Goal: Task Accomplishment & Management: Complete application form

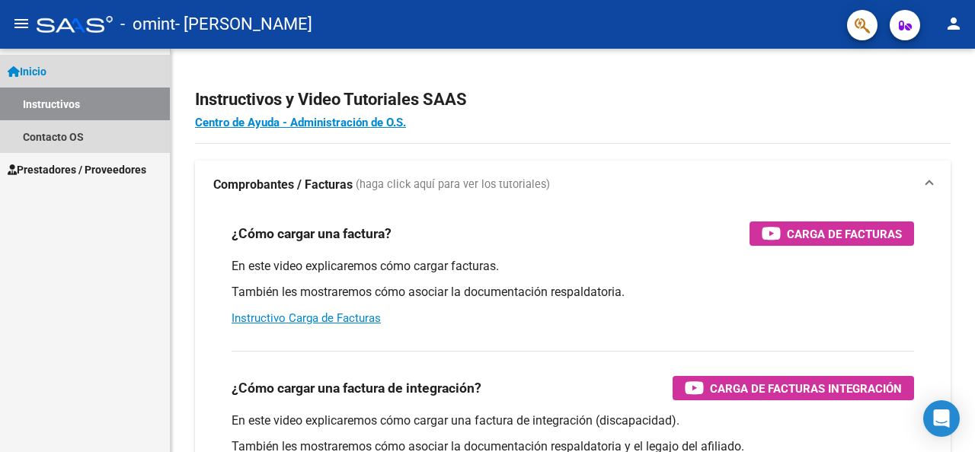
click at [130, 97] on link "Instructivos" at bounding box center [85, 104] width 170 height 33
click at [107, 106] on link "Instructivos" at bounding box center [85, 104] width 170 height 33
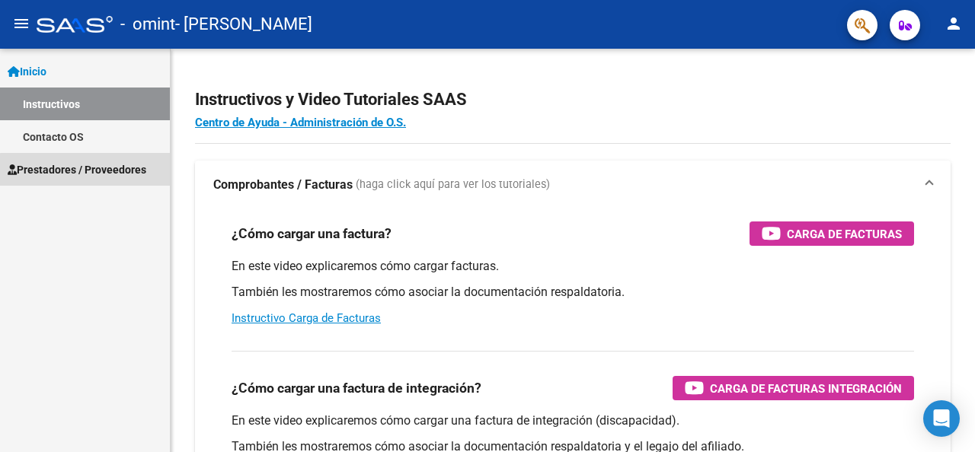
click at [118, 177] on link "Prestadores / Proveedores" at bounding box center [85, 169] width 170 height 33
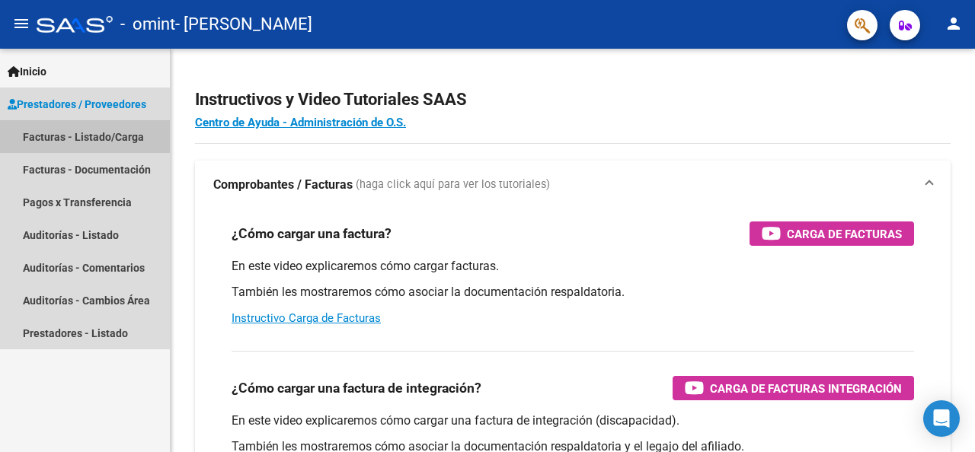
click at [103, 136] on link "Facturas - Listado/Carga" at bounding box center [85, 136] width 170 height 33
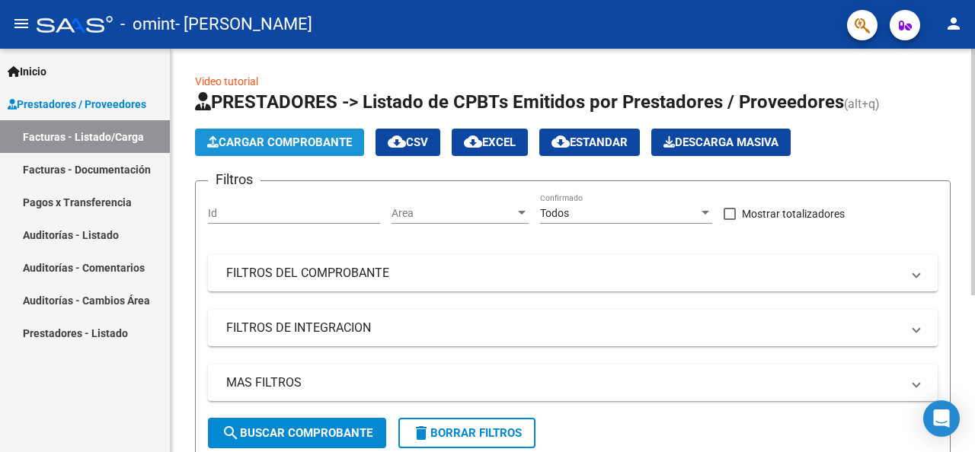
click at [331, 152] on button "Cargar Comprobante" at bounding box center [279, 142] width 169 height 27
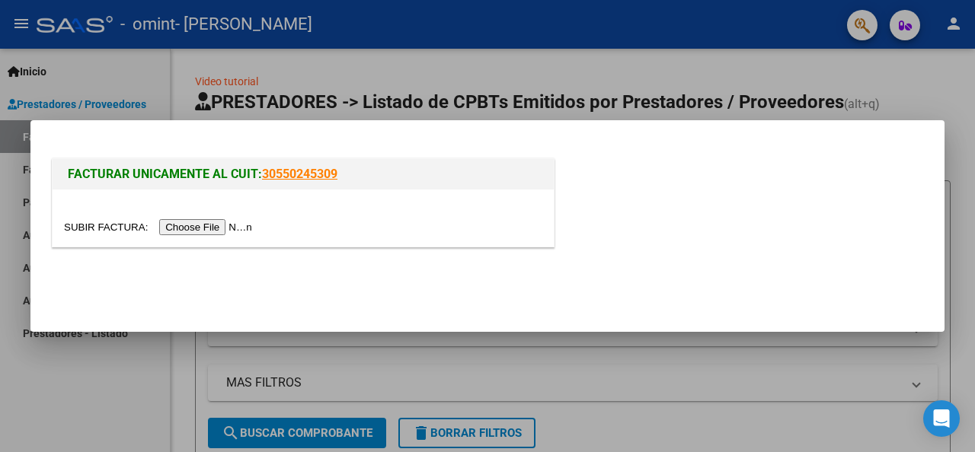
click at [640, 385] on div at bounding box center [487, 226] width 975 height 452
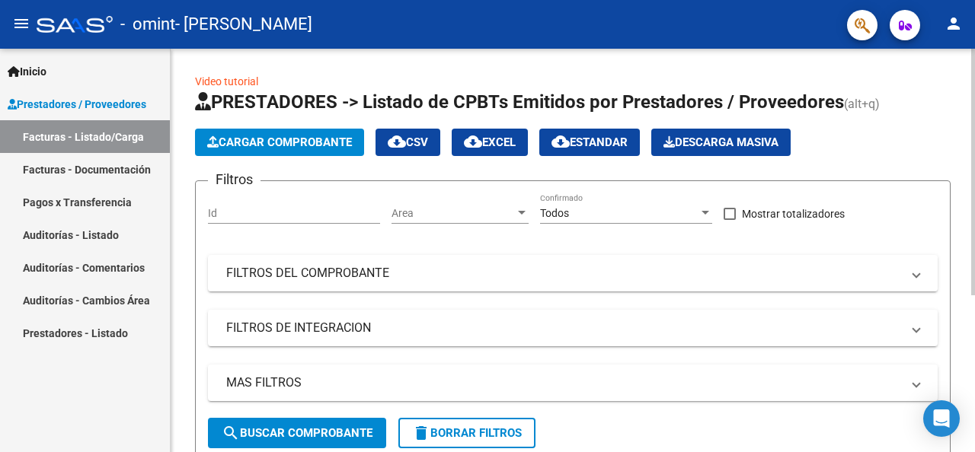
click at [329, 144] on span "Cargar Comprobante" at bounding box center [279, 143] width 145 height 14
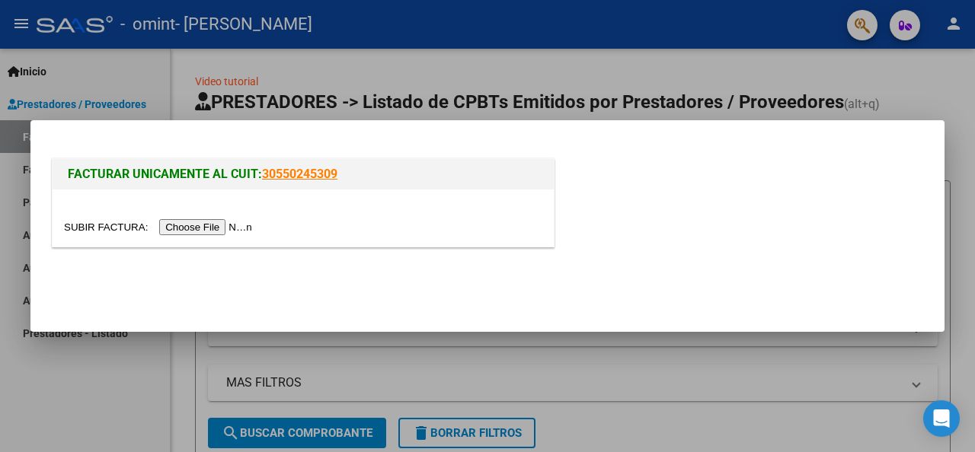
click at [197, 229] on input "file" at bounding box center [160, 227] width 193 height 16
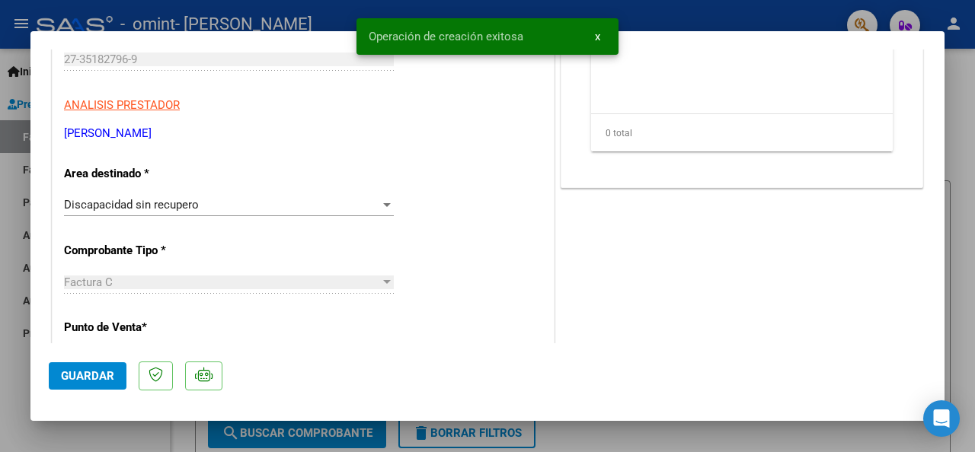
scroll to position [305, 0]
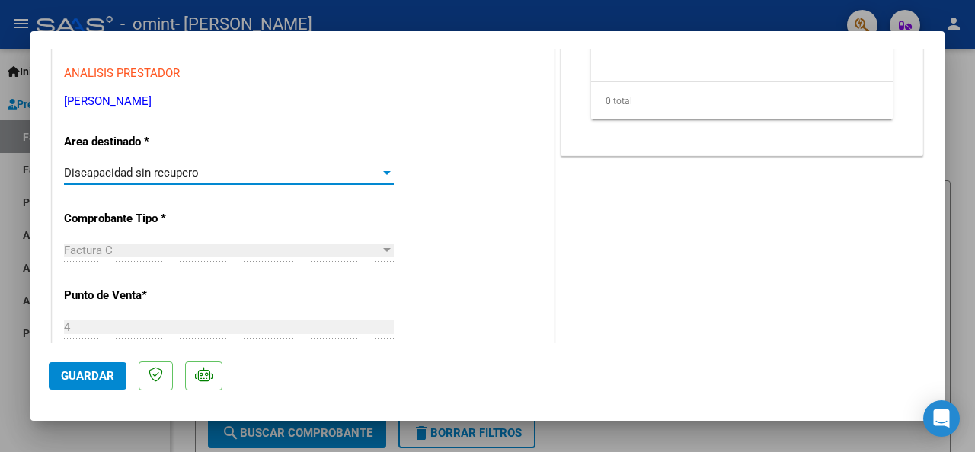
click at [180, 176] on span "Discapacidad sin recupero" at bounding box center [131, 173] width 135 height 14
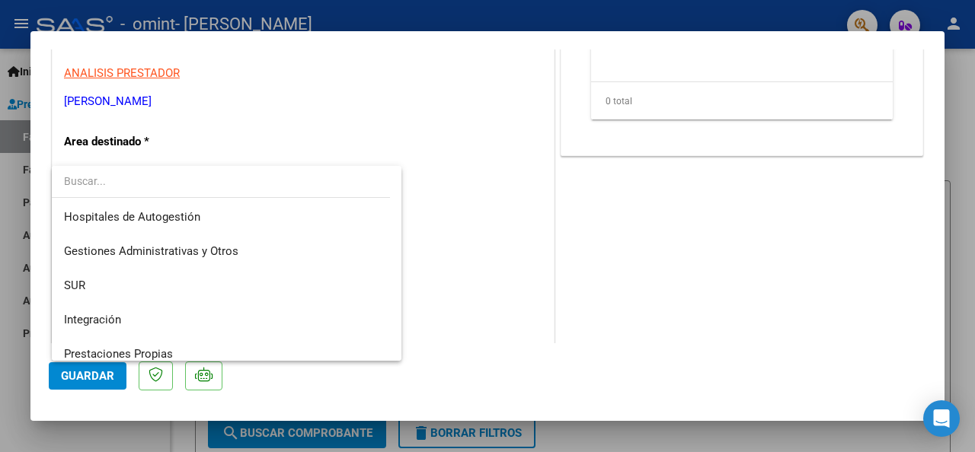
scroll to position [113, 0]
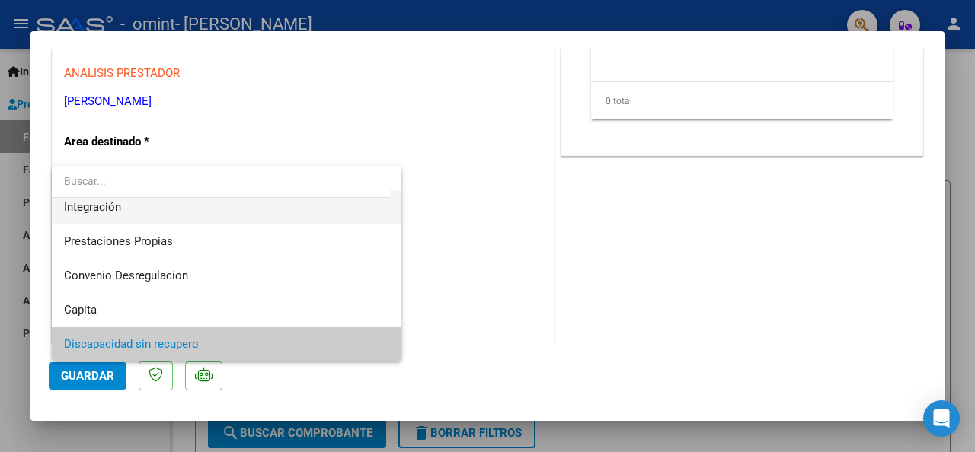
click at [139, 210] on span "Integración" at bounding box center [227, 207] width 326 height 34
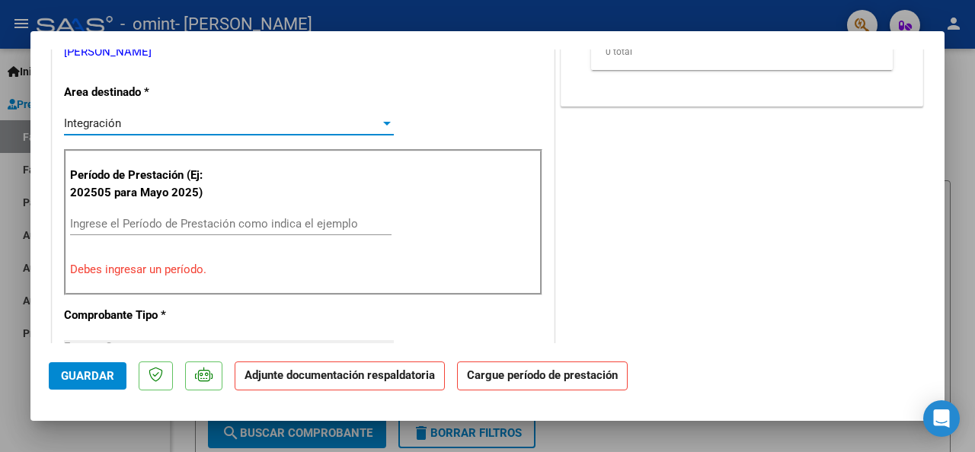
scroll to position [381, 0]
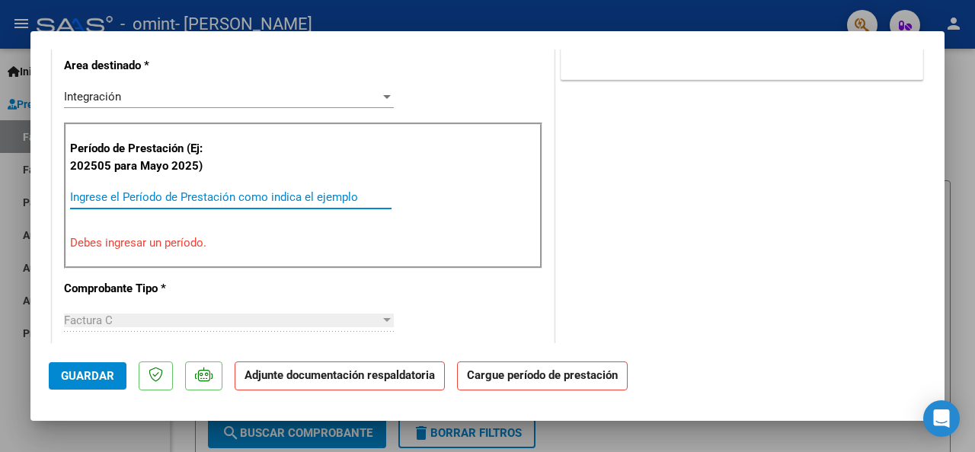
click at [177, 195] on input "Ingrese el Período de Prestación como indica el ejemplo" at bounding box center [230, 197] width 321 height 14
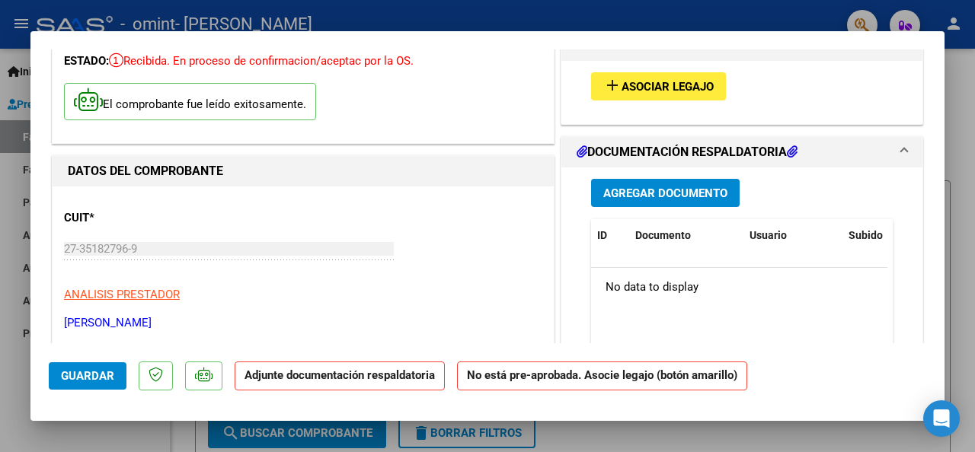
scroll to position [55, 0]
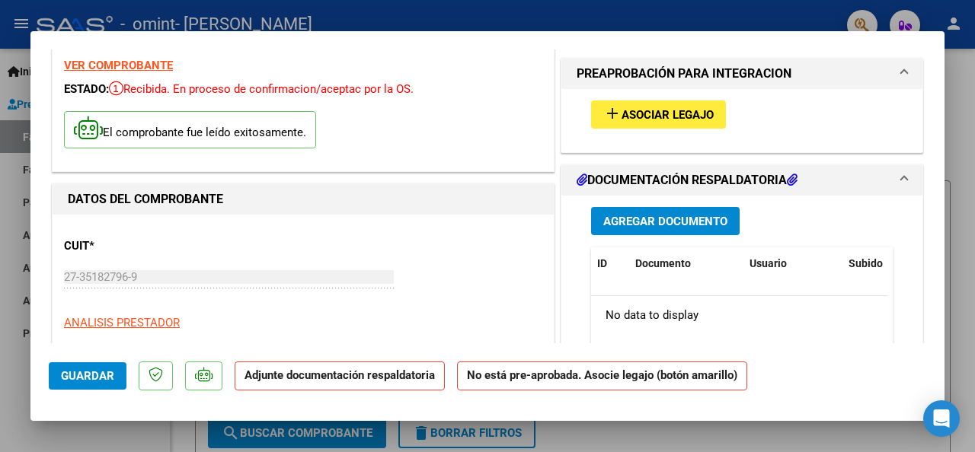
type input "202507"
click at [648, 121] on span "Asociar Legajo" at bounding box center [667, 115] width 92 height 14
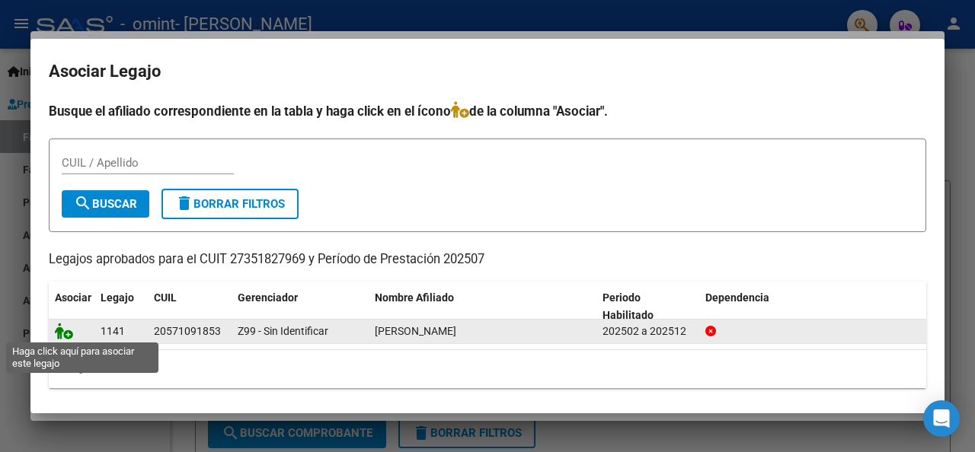
click at [59, 328] on icon at bounding box center [64, 331] width 18 height 17
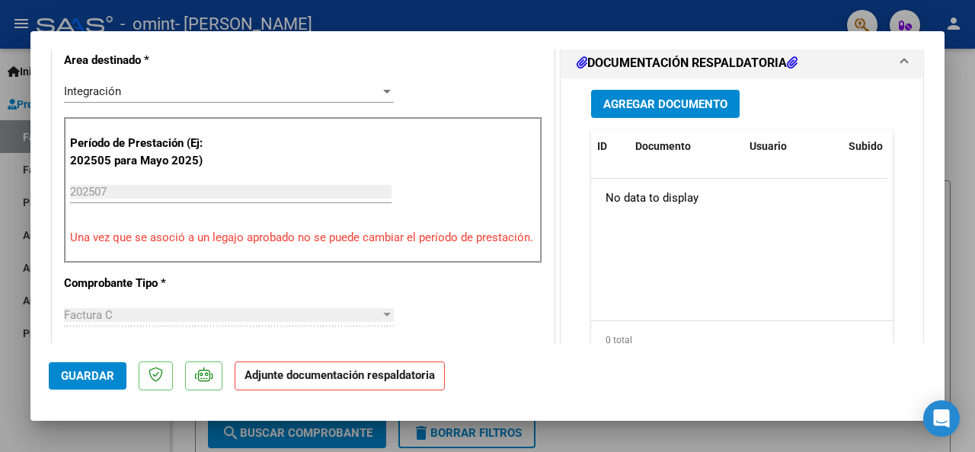
scroll to position [359, 0]
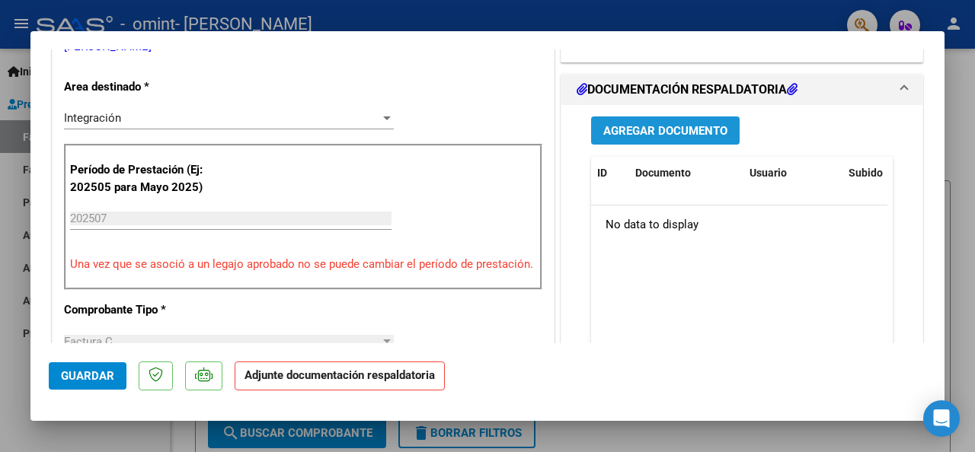
click at [665, 129] on span "Agregar Documento" at bounding box center [665, 131] width 124 height 14
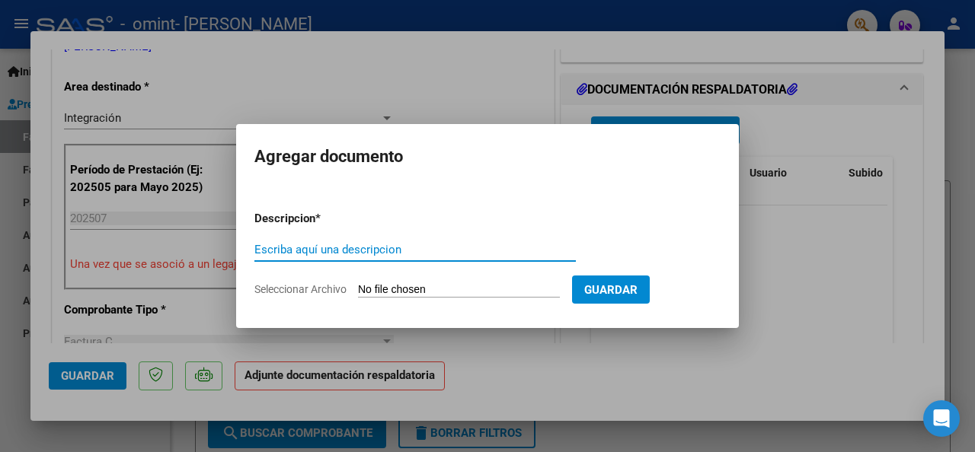
click at [286, 247] on input "Escriba aquí una descripcion" at bounding box center [414, 250] width 321 height 14
type input "ASISTENCIA [PERSON_NAME]"
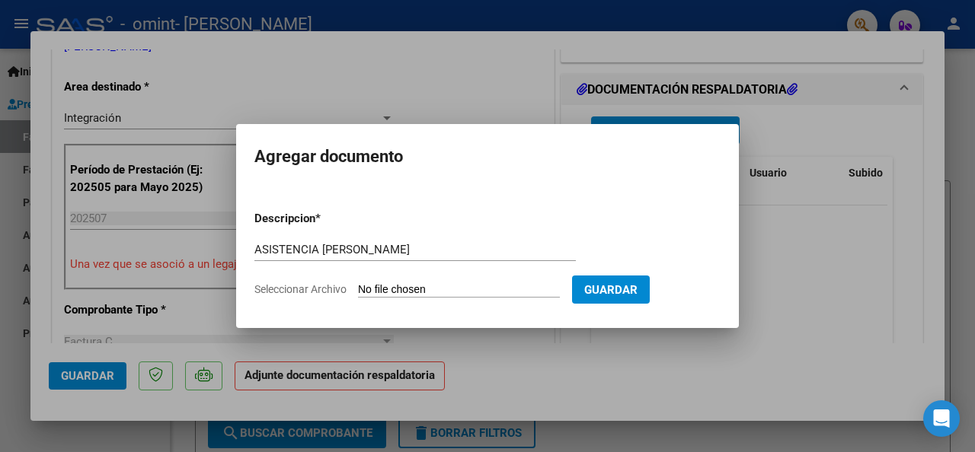
click at [316, 286] on span "Seleccionar Archivo" at bounding box center [300, 289] width 92 height 12
click at [358, 286] on input "Seleccionar Archivo" at bounding box center [459, 290] width 202 height 14
type input "C:\fakepath\asistencia [PERSON_NAME].pdf"
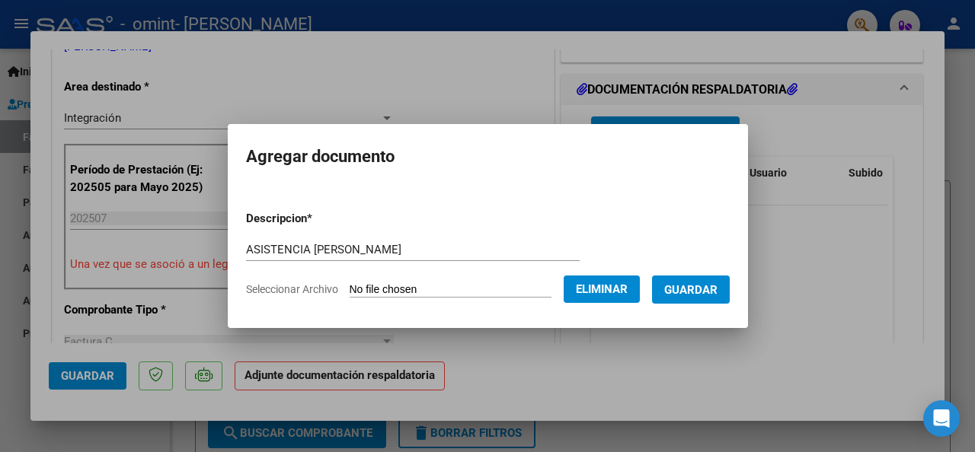
click at [717, 293] on span "Guardar" at bounding box center [690, 290] width 53 height 14
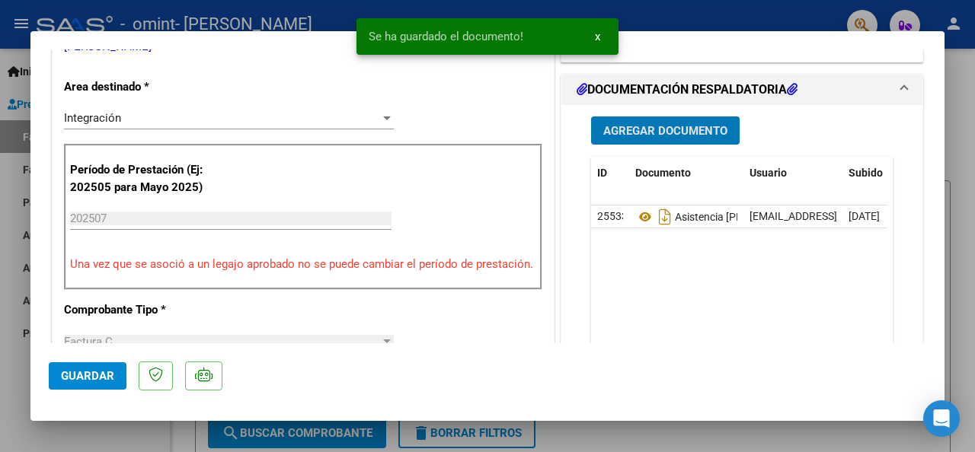
click at [104, 378] on span "Guardar" at bounding box center [87, 376] width 53 height 14
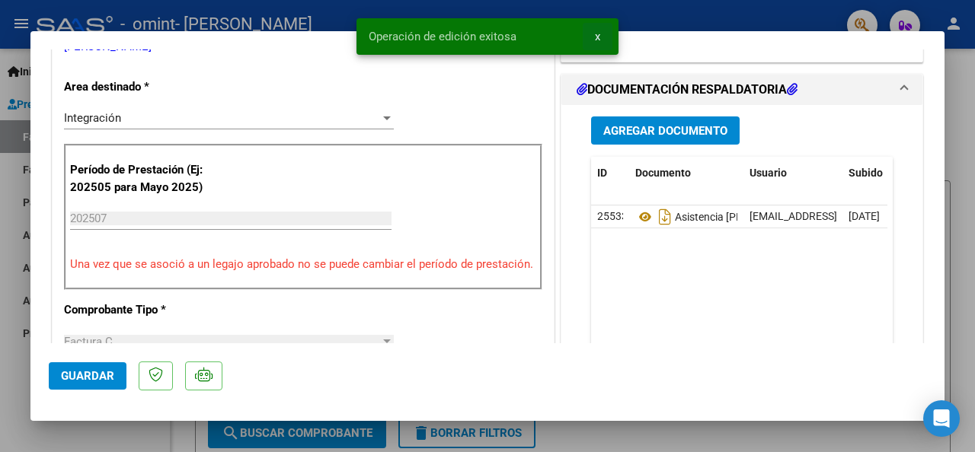
click at [592, 42] on button "x" at bounding box center [597, 36] width 30 height 27
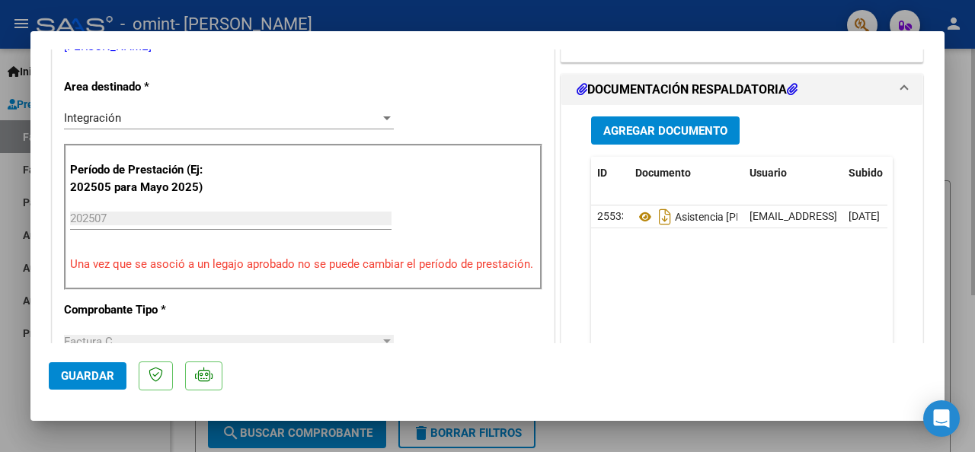
click at [949, 92] on div at bounding box center [487, 226] width 975 height 452
type input "$ 0,00"
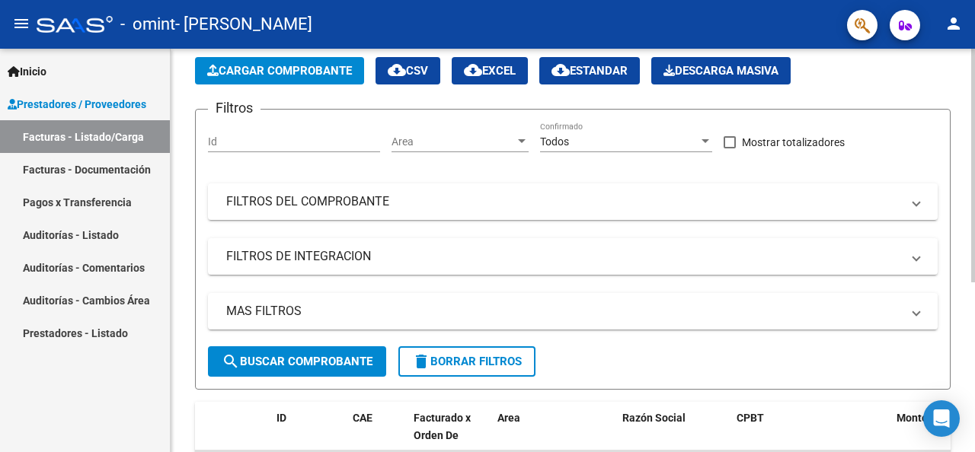
scroll to position [228, 0]
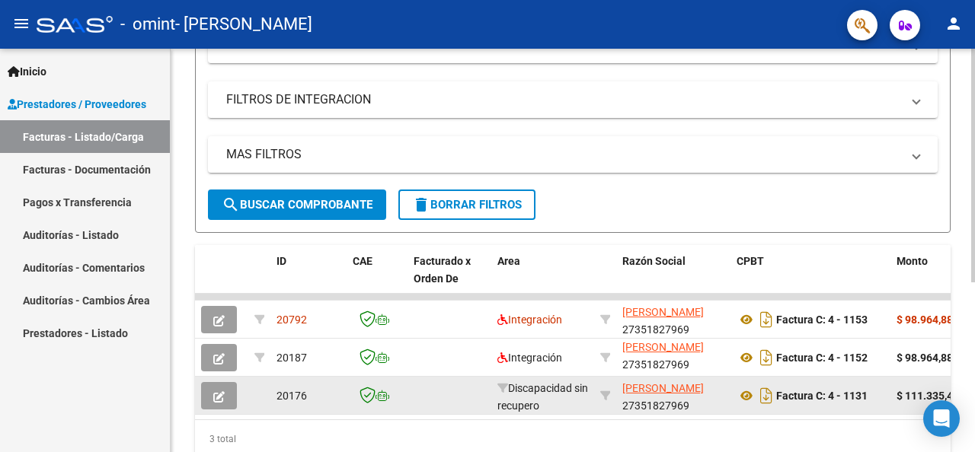
click at [488, 391] on datatable-body-cell at bounding box center [449, 395] width 84 height 37
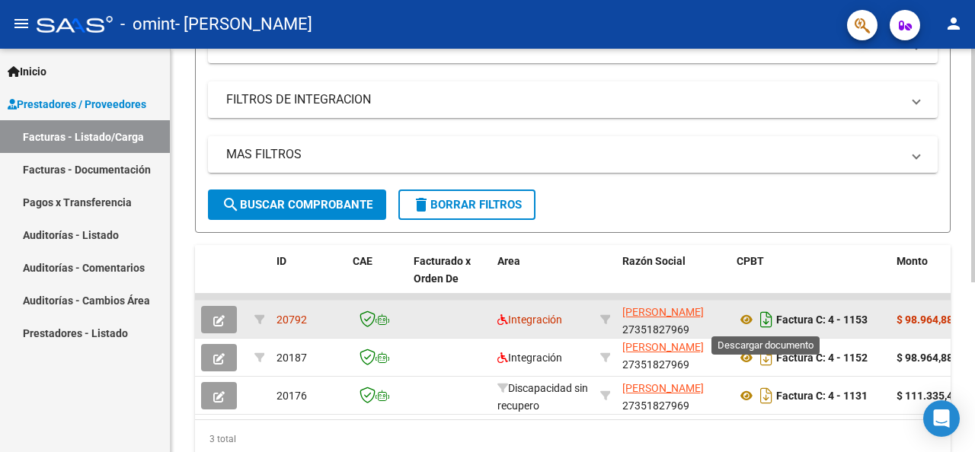
click at [765, 324] on icon "Descargar documento" at bounding box center [766, 320] width 20 height 24
